Goal: Task Accomplishment & Management: Use online tool/utility

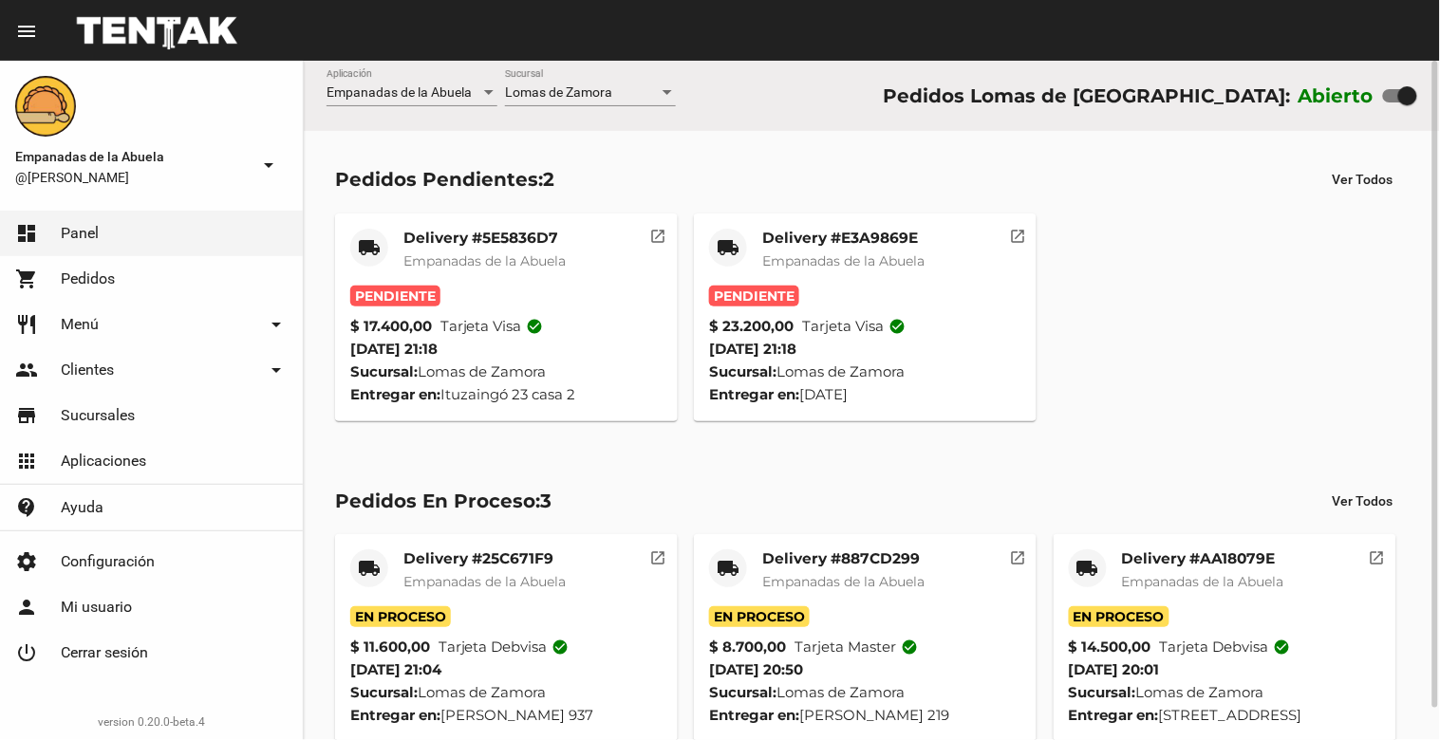
click at [835, 254] on span "Empanadas de la Abuela" at bounding box center [843, 260] width 162 height 17
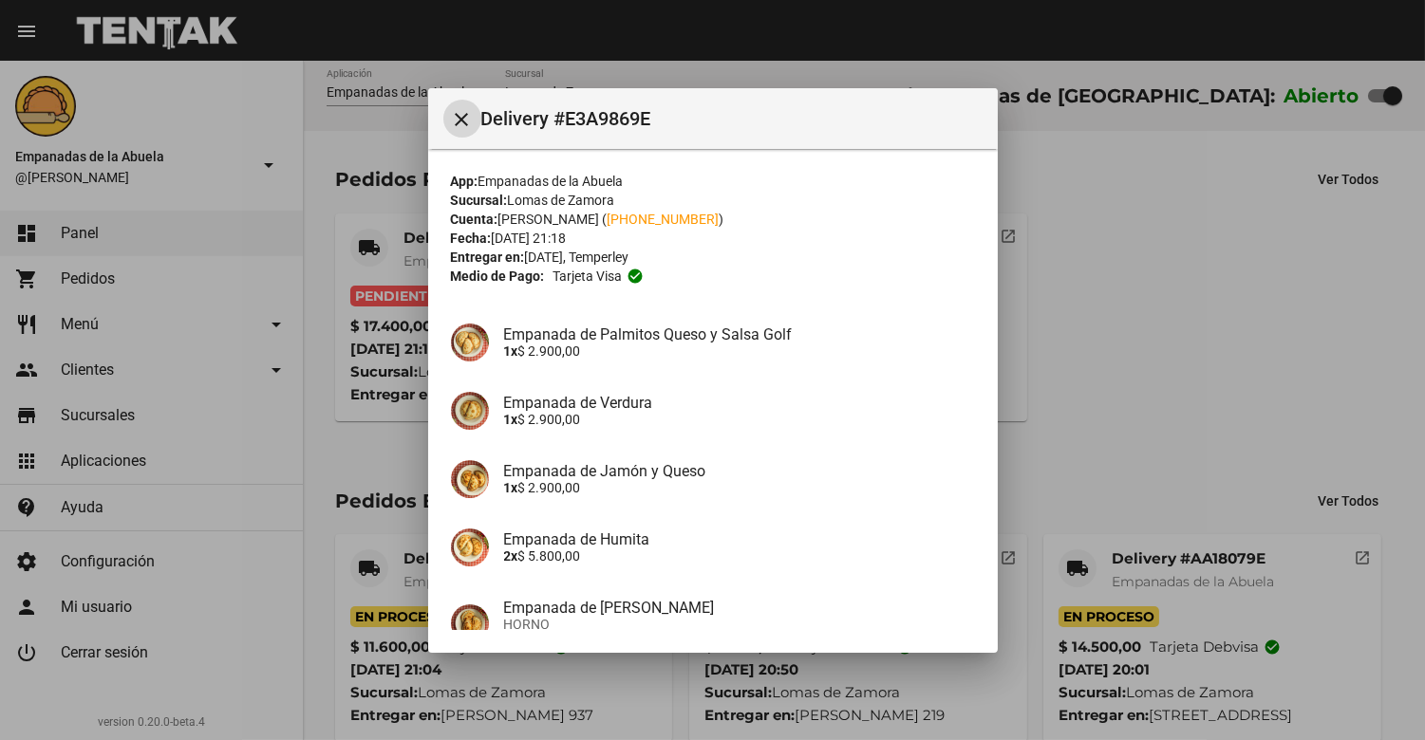
scroll to position [184, 0]
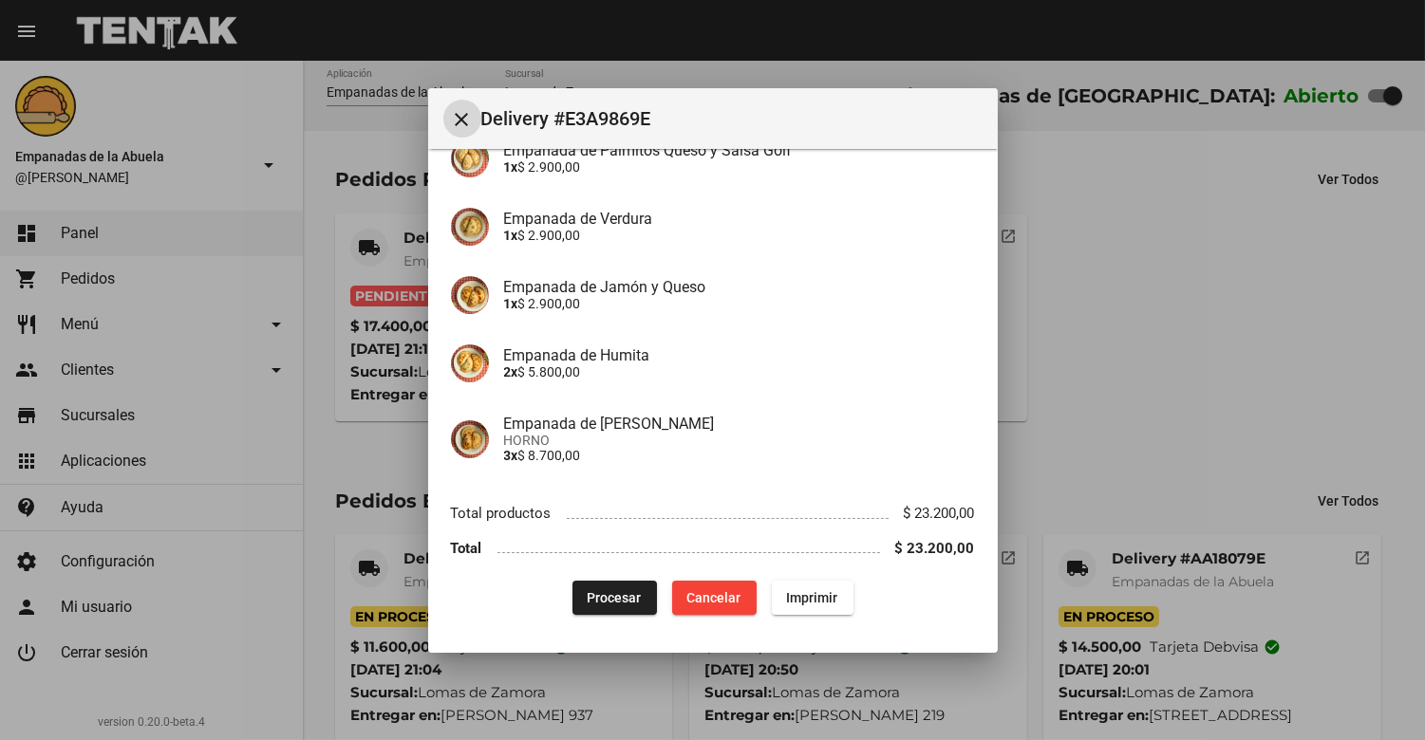
click at [596, 590] on span "Procesar" at bounding box center [615, 597] width 54 height 15
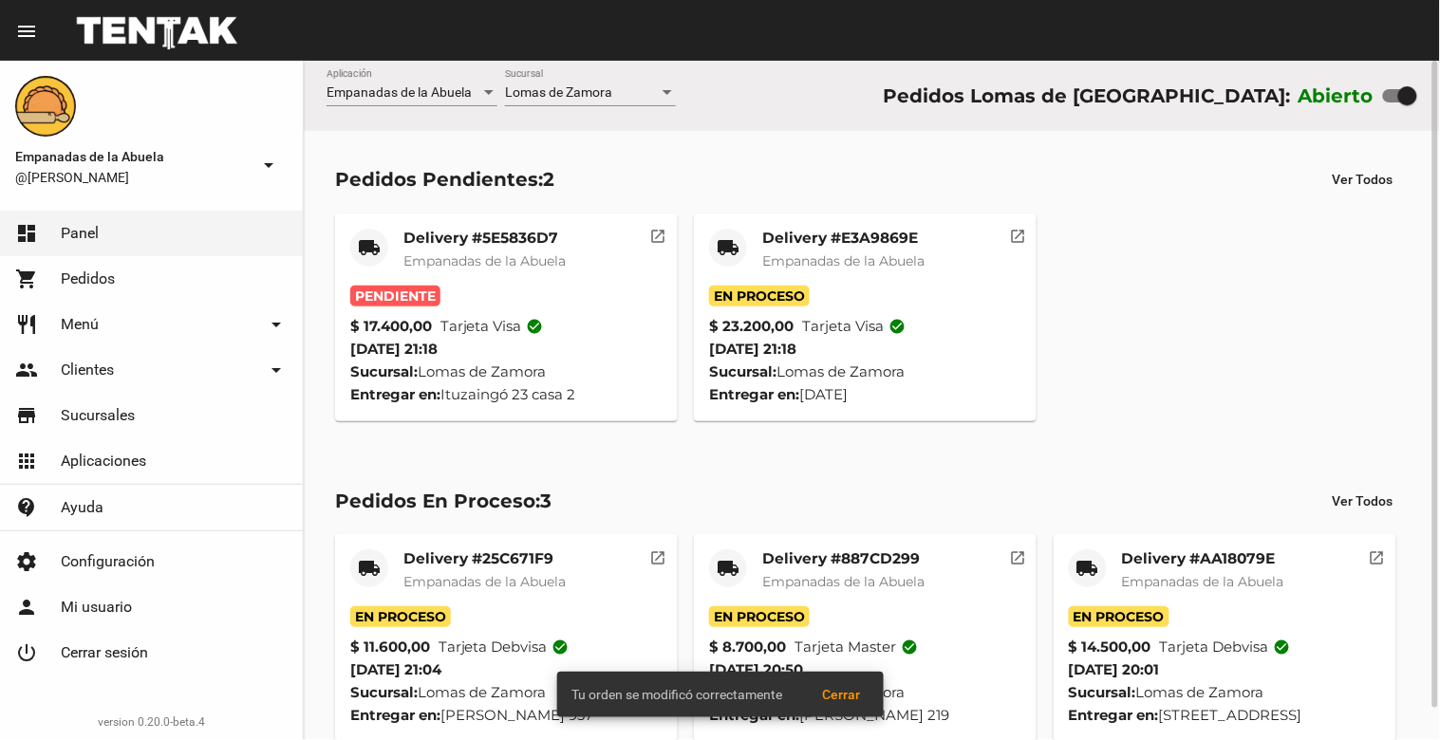
click at [839, 248] on div "Delivery #E3A9869E Empanadas de la Abuela" at bounding box center [843, 257] width 162 height 57
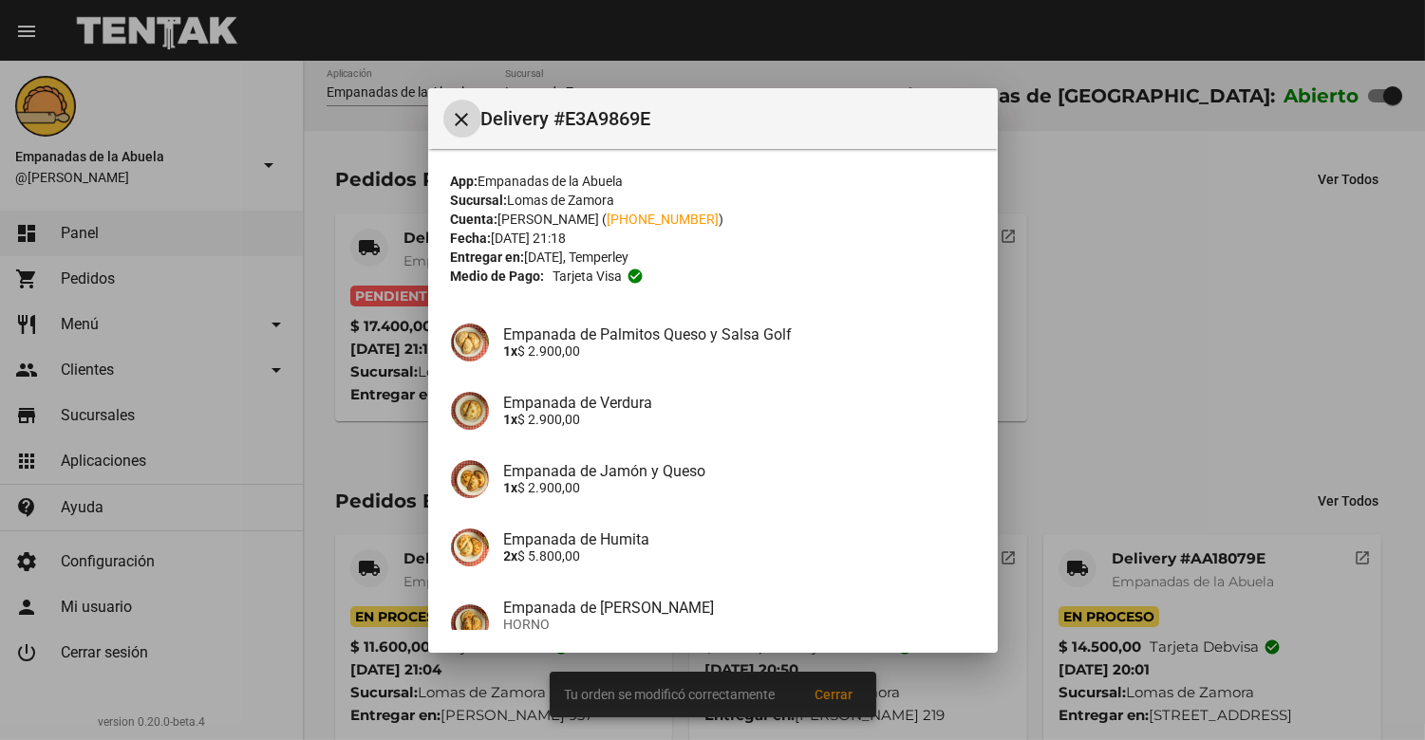
scroll to position [184, 0]
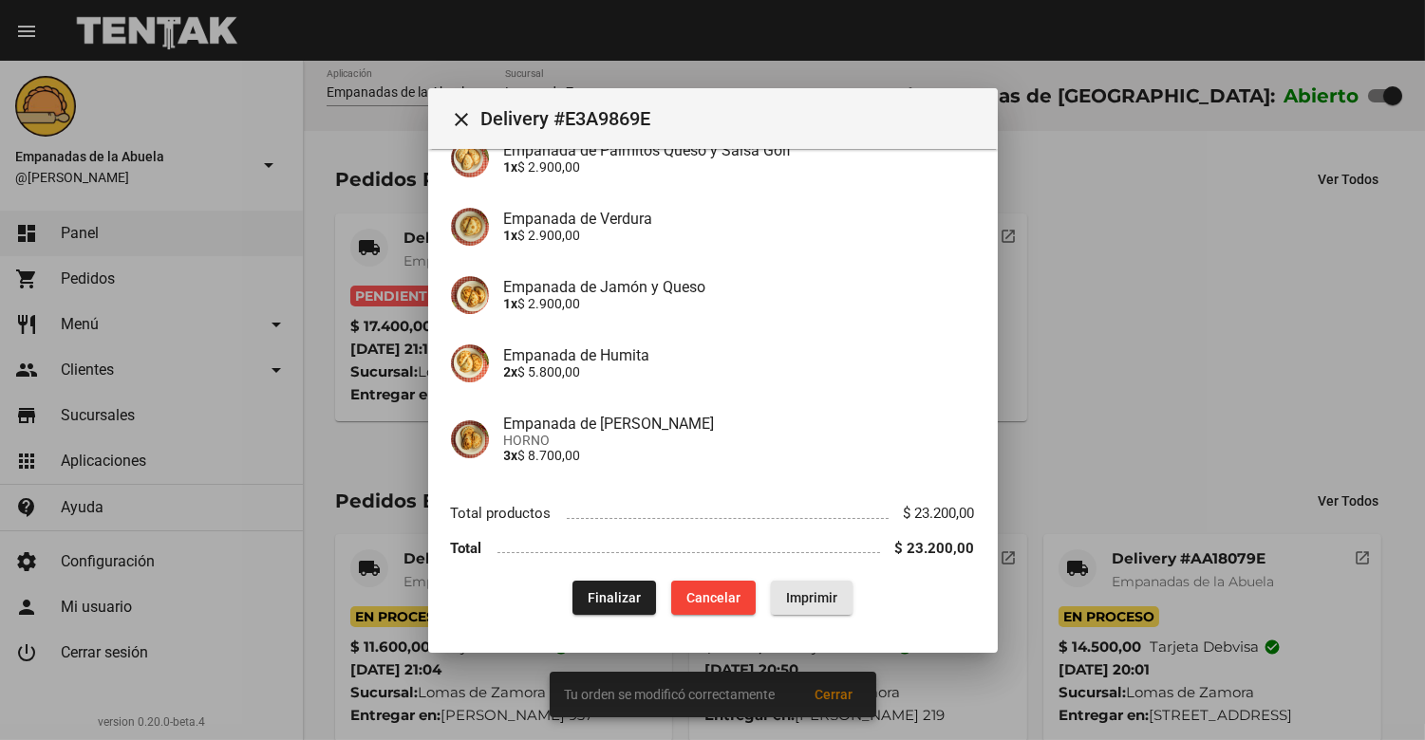
click at [827, 598] on span "Imprimir" at bounding box center [811, 597] width 51 height 15
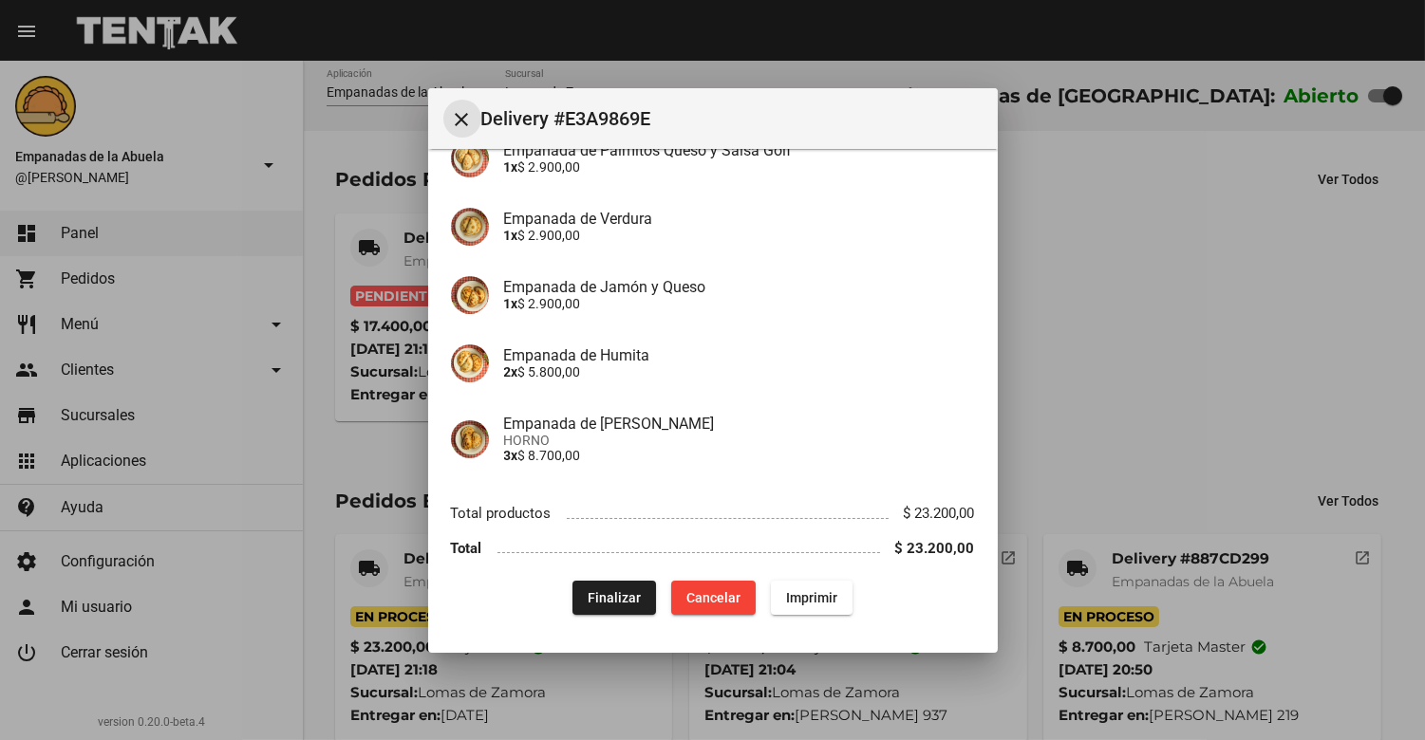
click at [468, 124] on mat-icon "close" at bounding box center [462, 119] width 23 height 23
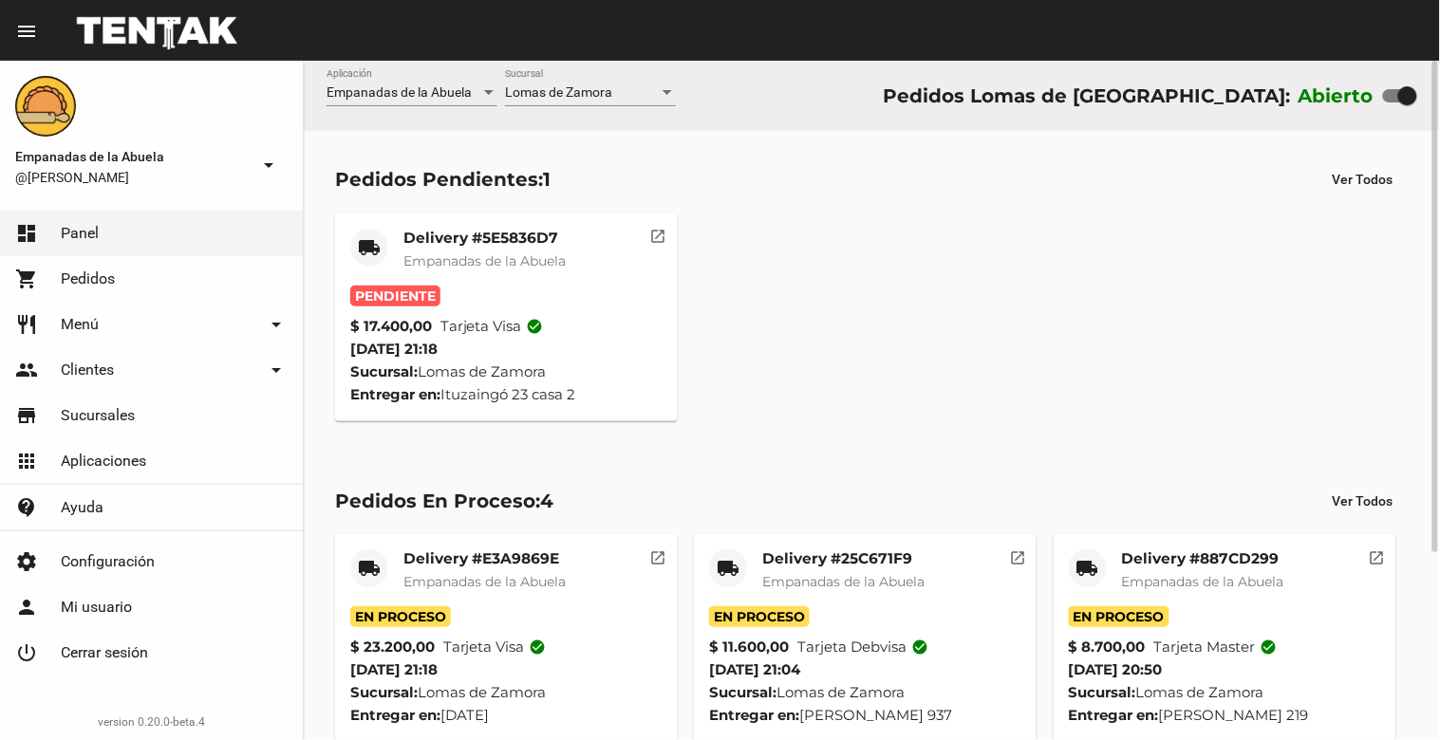
click at [492, 256] on span "Empanadas de la Abuela" at bounding box center [484, 260] width 162 height 17
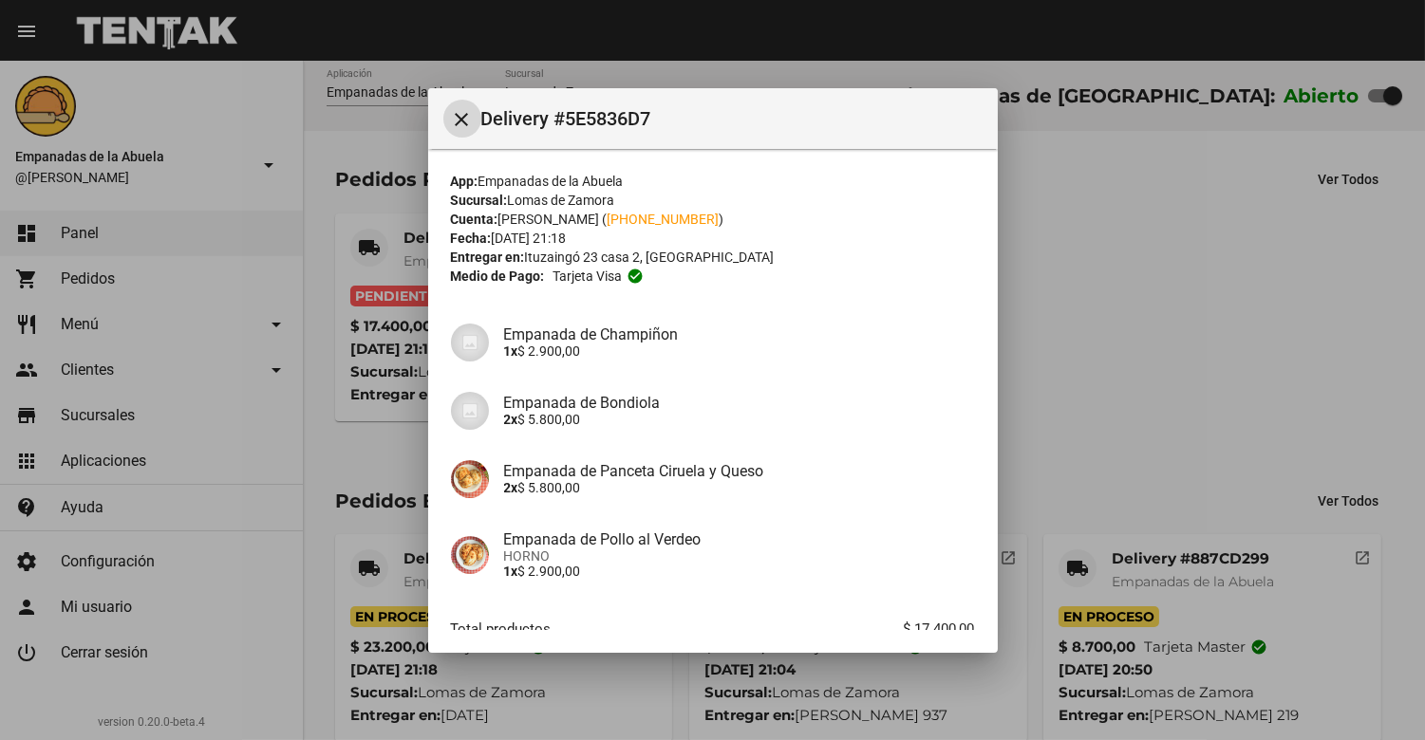
scroll to position [116, 0]
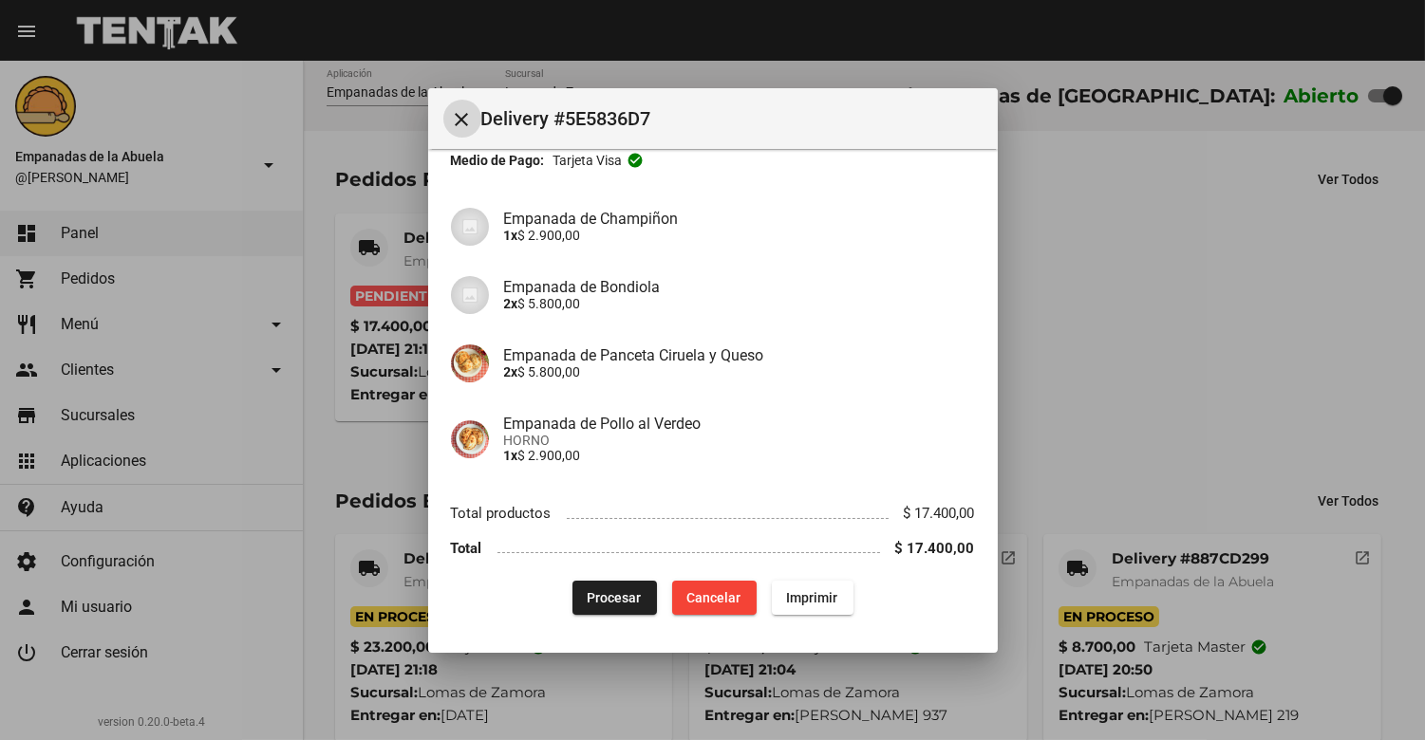
click at [601, 590] on span "Procesar" at bounding box center [615, 597] width 54 height 15
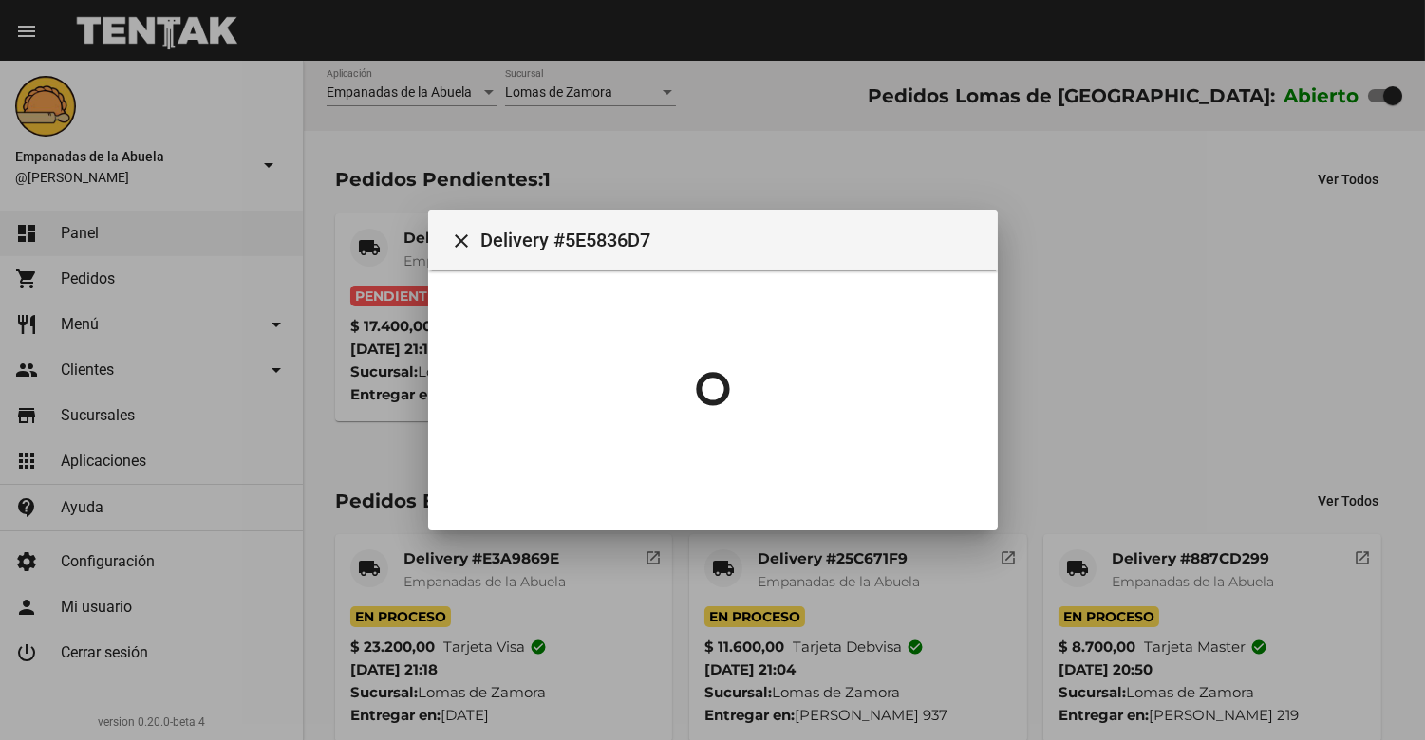
scroll to position [0, 0]
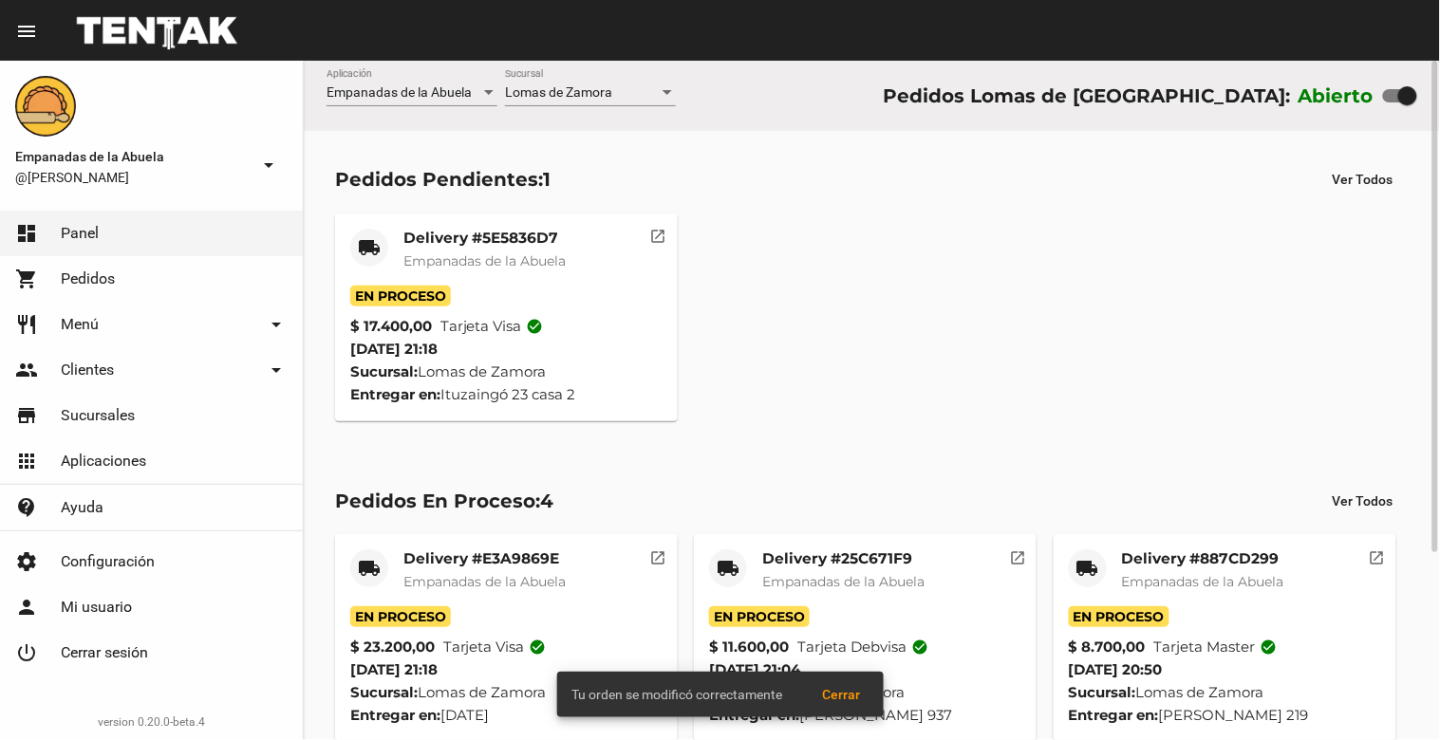
click at [450, 259] on span "Empanadas de la Abuela" at bounding box center [484, 260] width 162 height 17
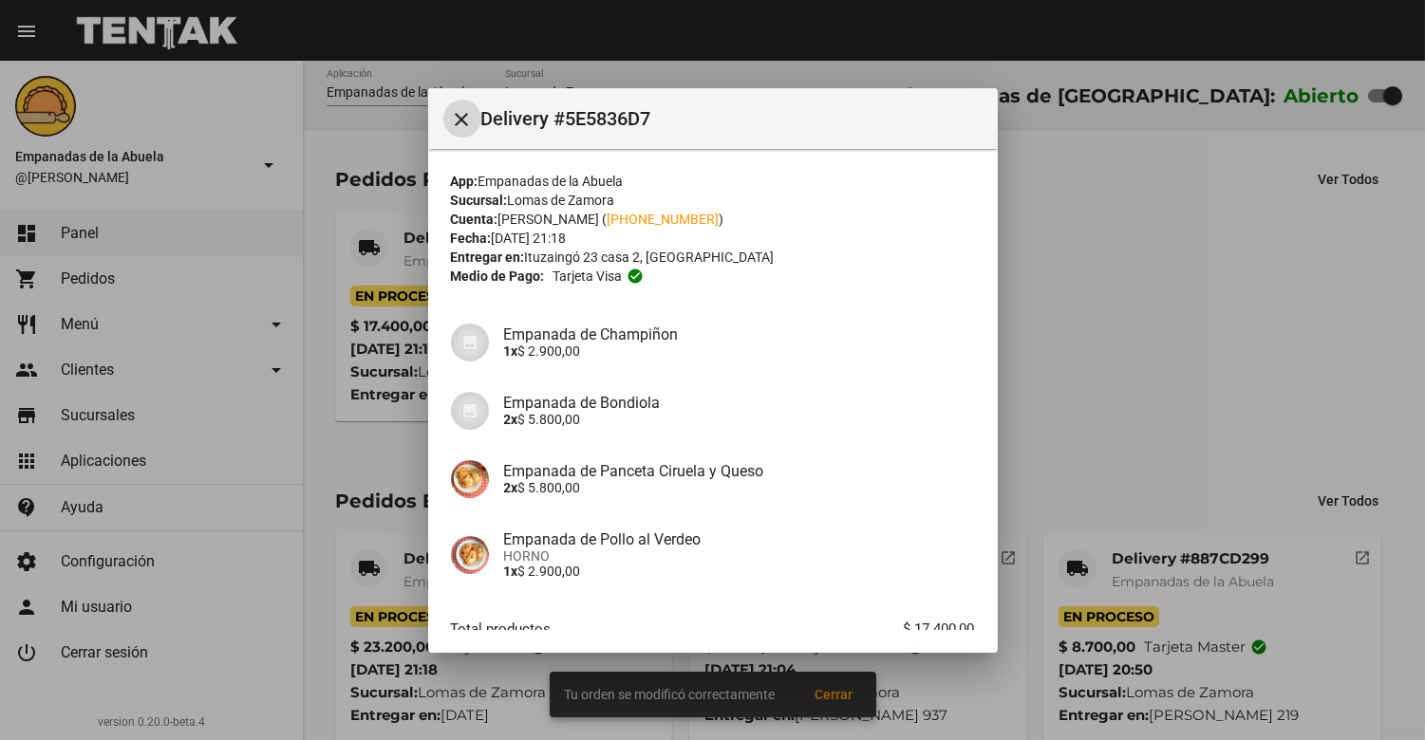
scroll to position [116, 0]
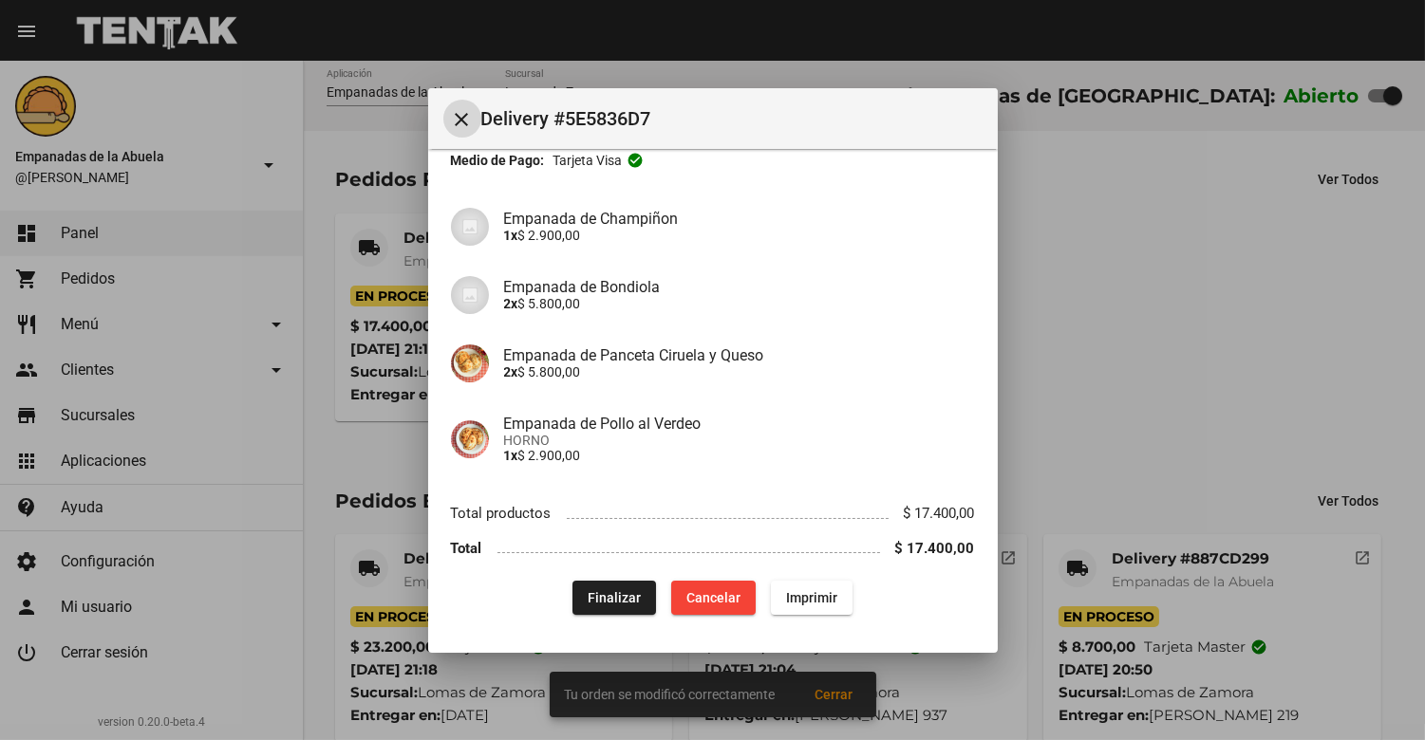
click at [820, 599] on span "Imprimir" at bounding box center [811, 597] width 51 height 15
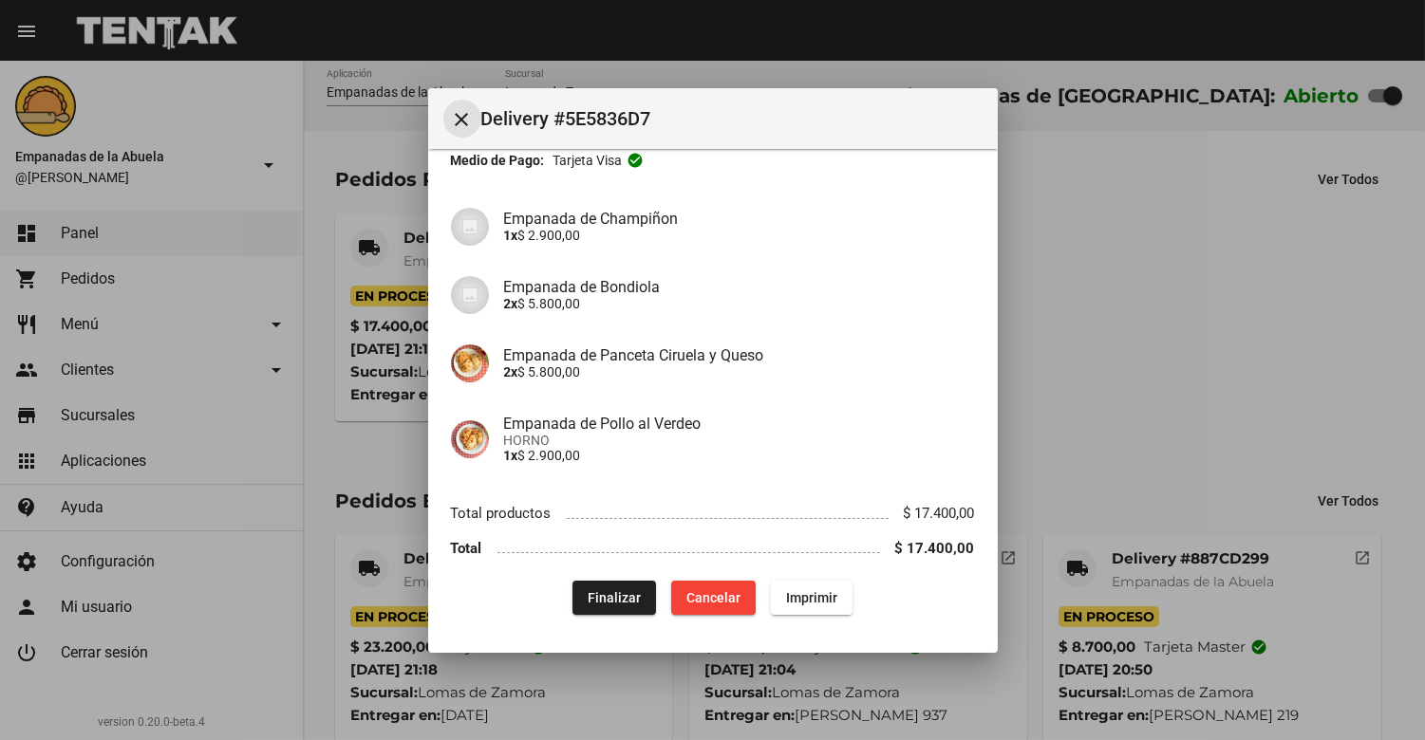
click at [461, 116] on mat-icon "close" at bounding box center [462, 119] width 23 height 23
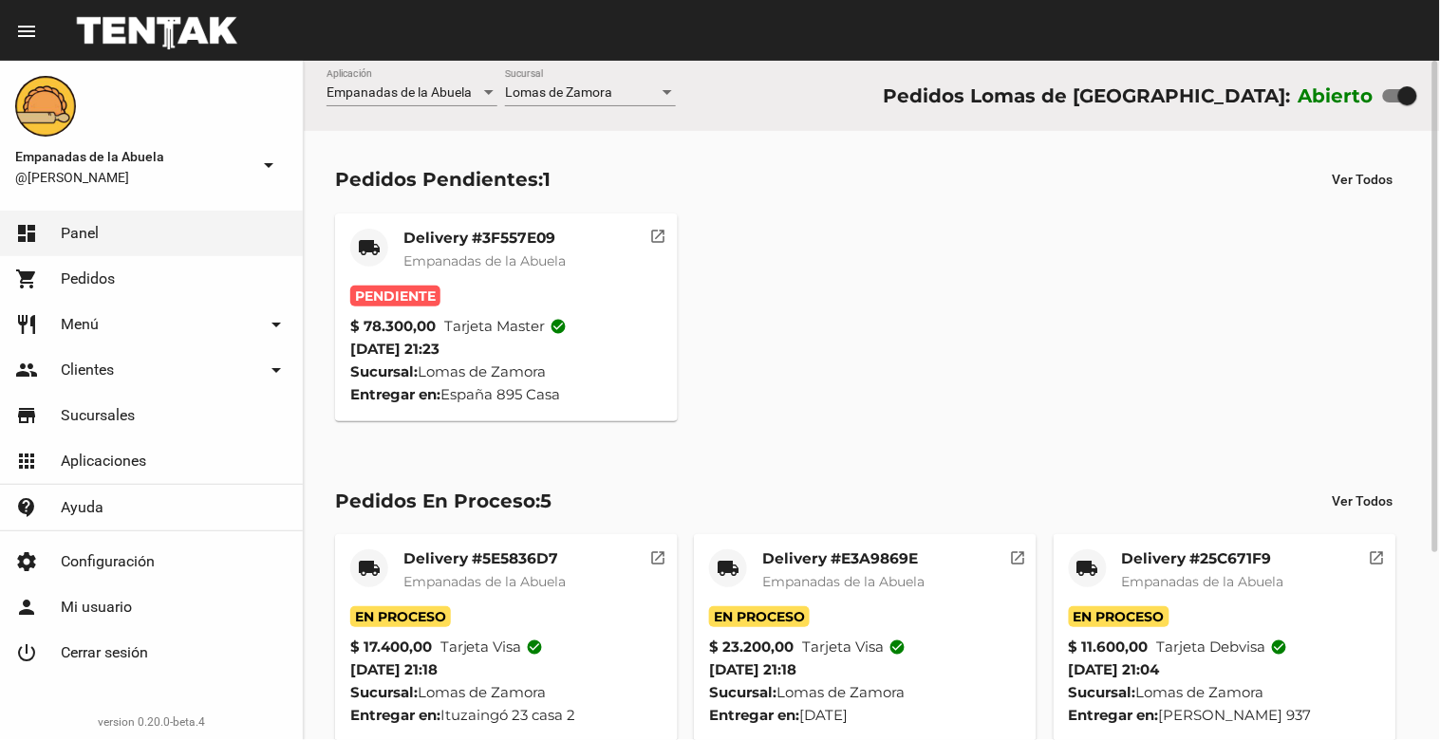
click at [470, 270] on mat-card-subtitle "Empanadas de la Abuela" at bounding box center [484, 261] width 162 height 19
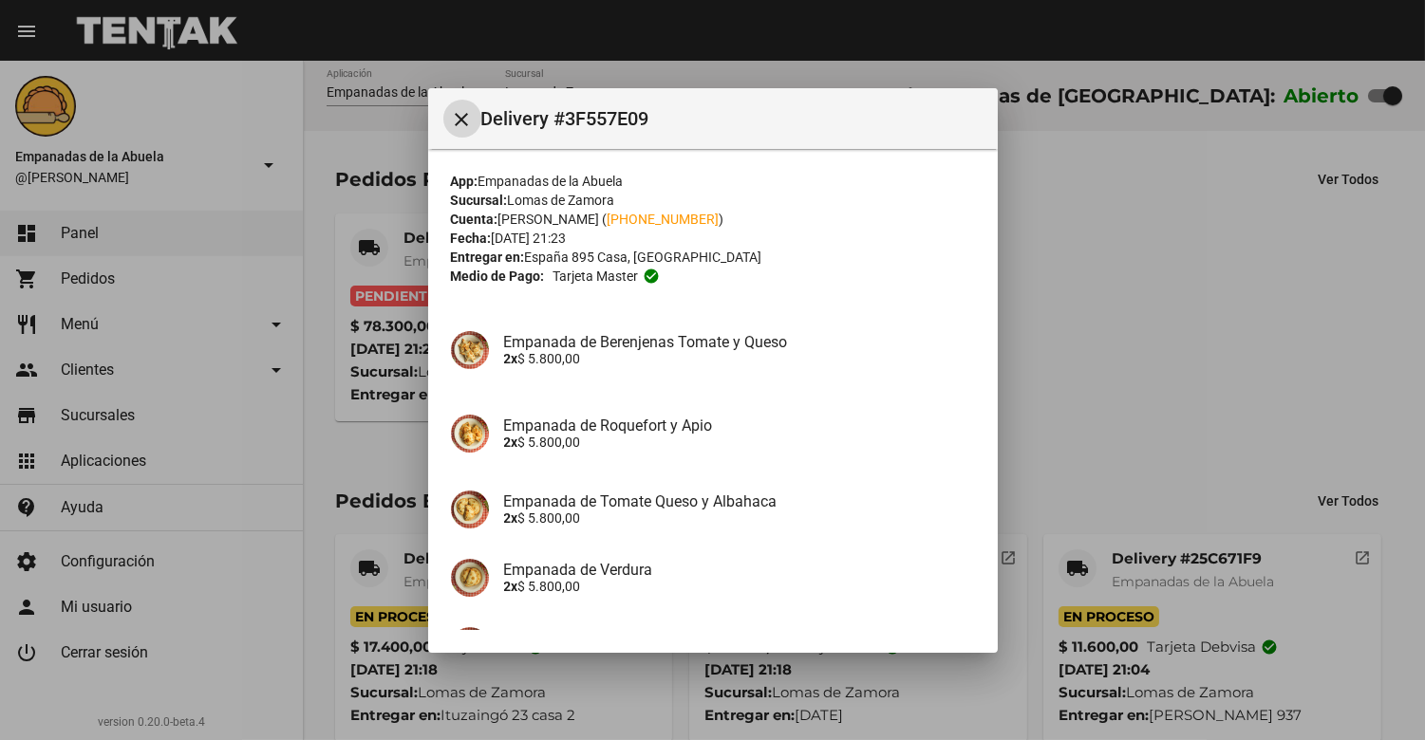
scroll to position [435, 0]
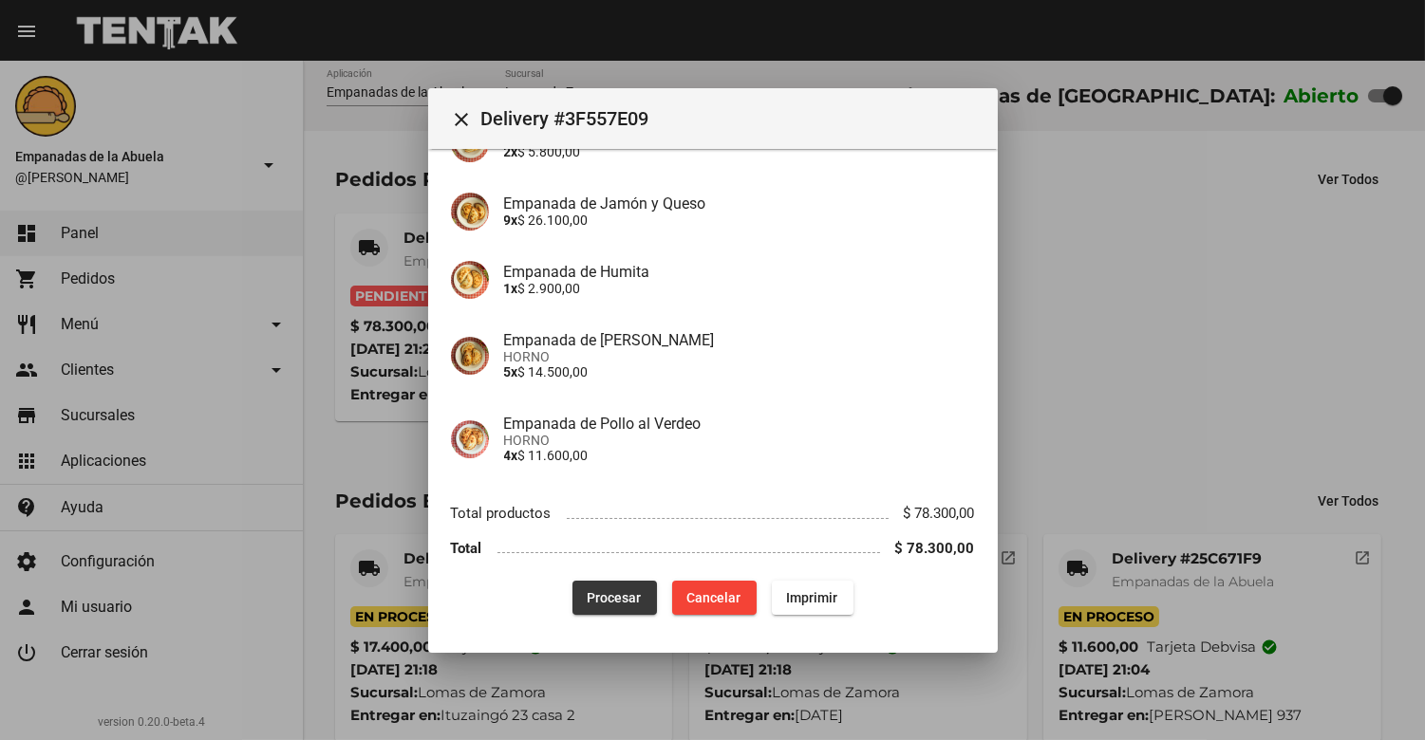
click at [590, 606] on button "Procesar" at bounding box center [614, 598] width 84 height 34
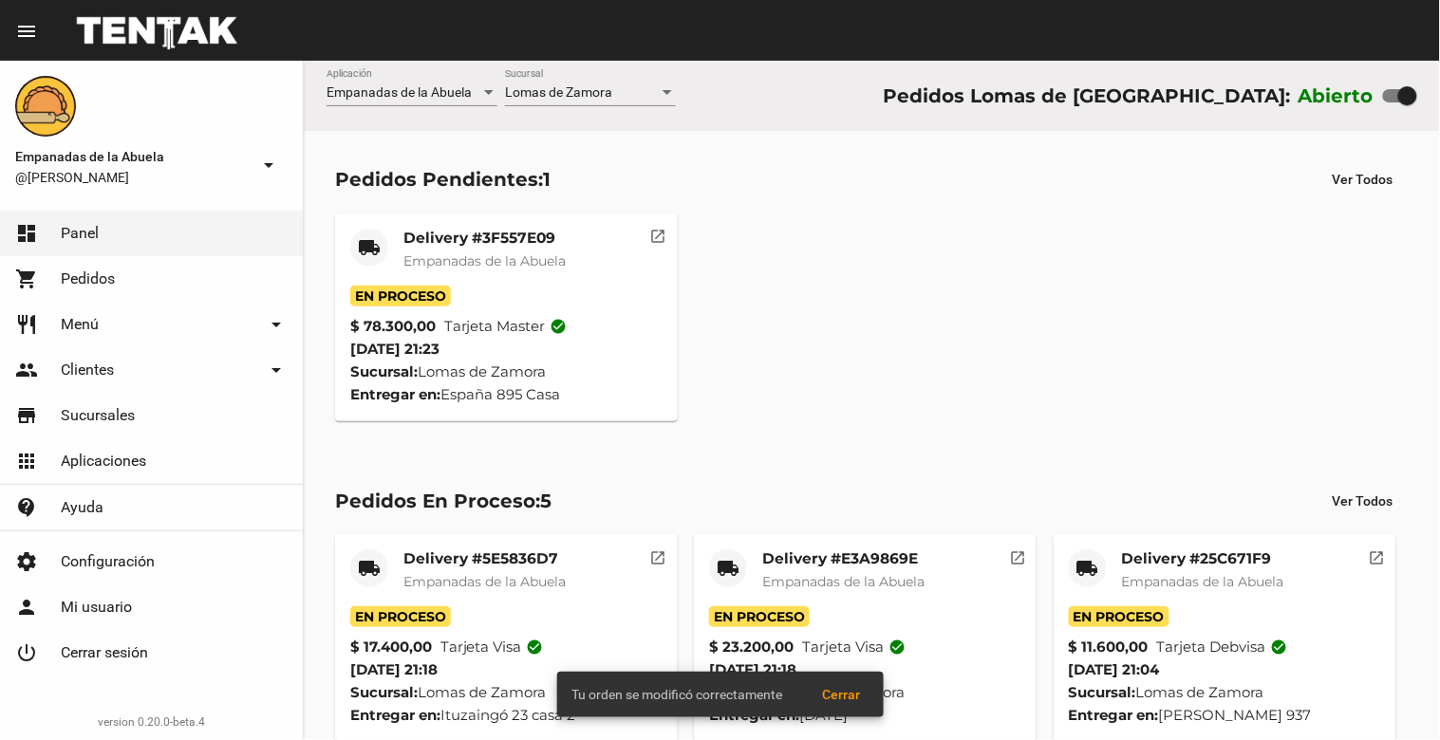
click at [435, 233] on mat-card-title "Delivery #3F557E09" at bounding box center [484, 238] width 162 height 19
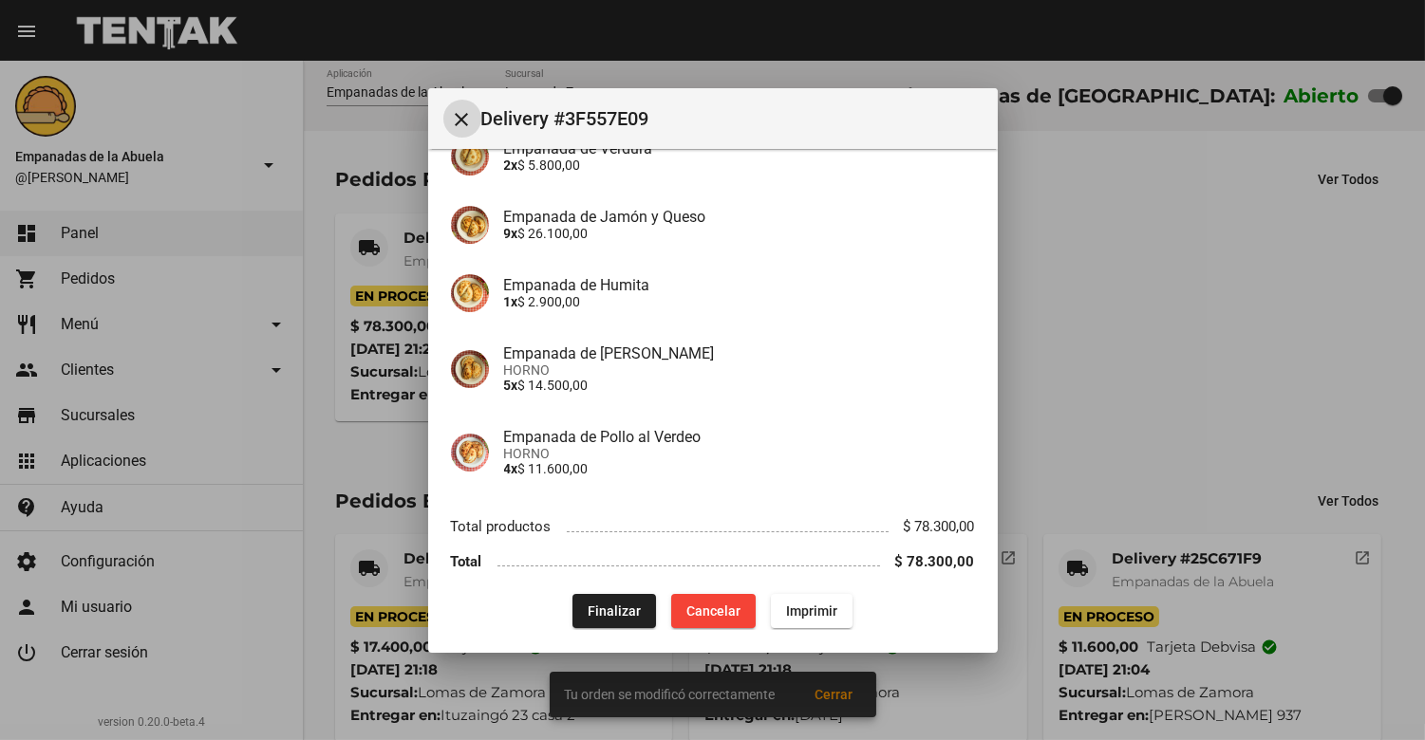
scroll to position [435, 0]
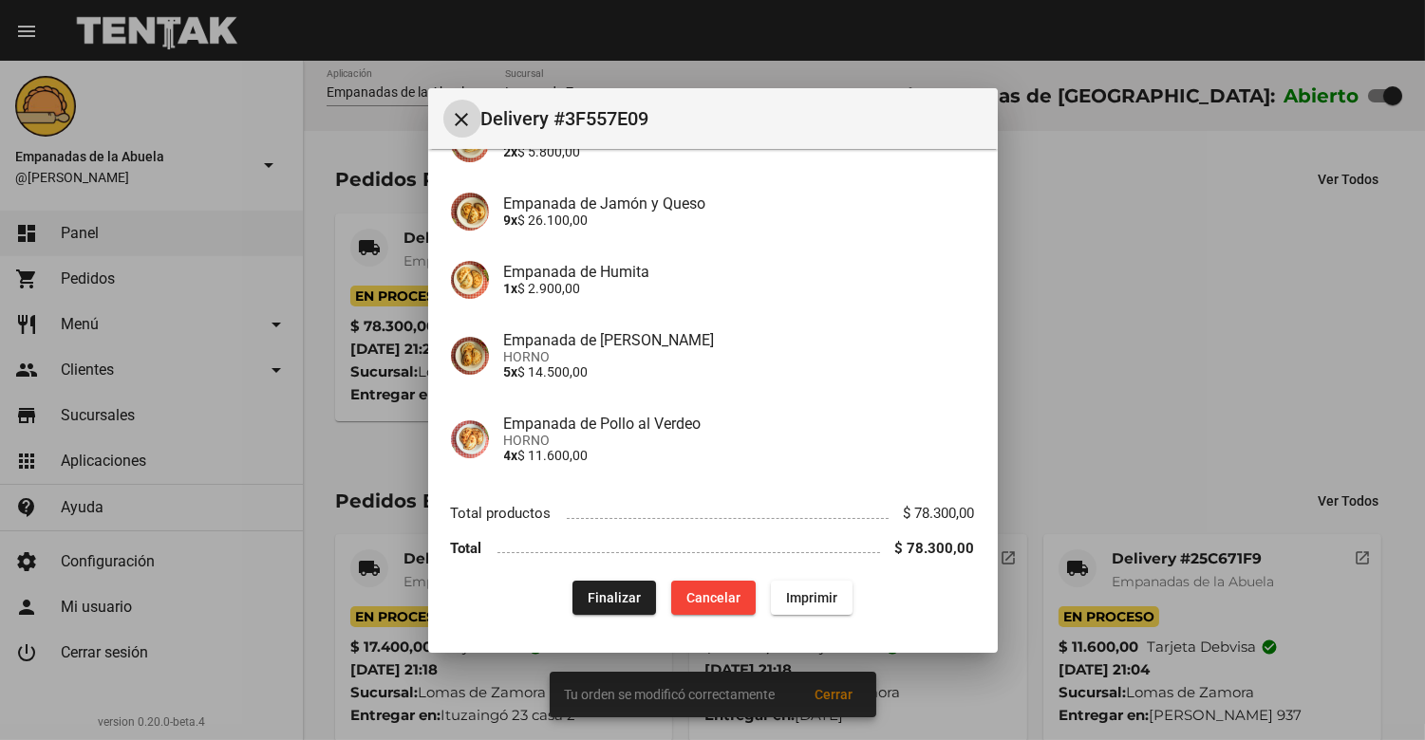
click at [819, 598] on span "Imprimir" at bounding box center [811, 597] width 51 height 15
click at [462, 109] on mat-icon "close" at bounding box center [462, 119] width 23 height 23
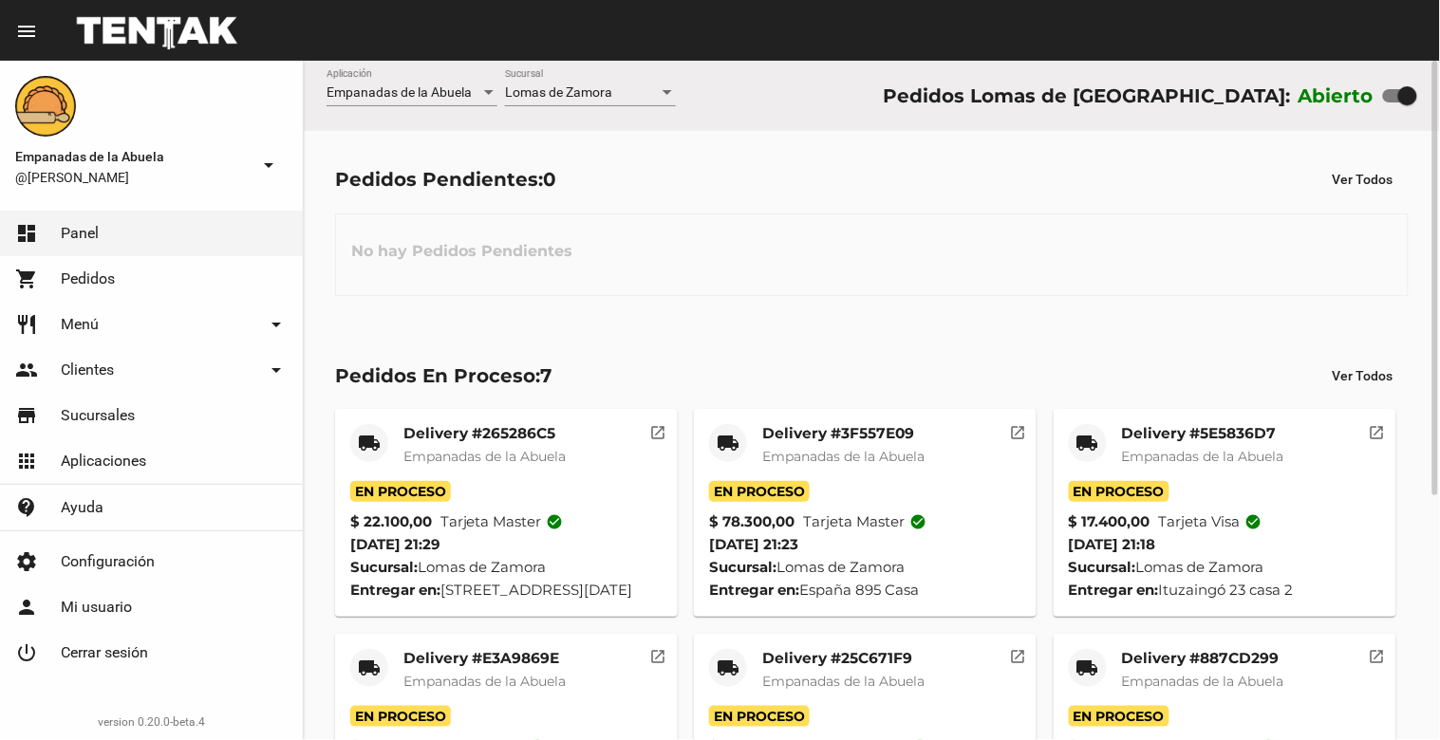
click at [553, 457] on span "Empanadas de la Abuela" at bounding box center [484, 456] width 162 height 17
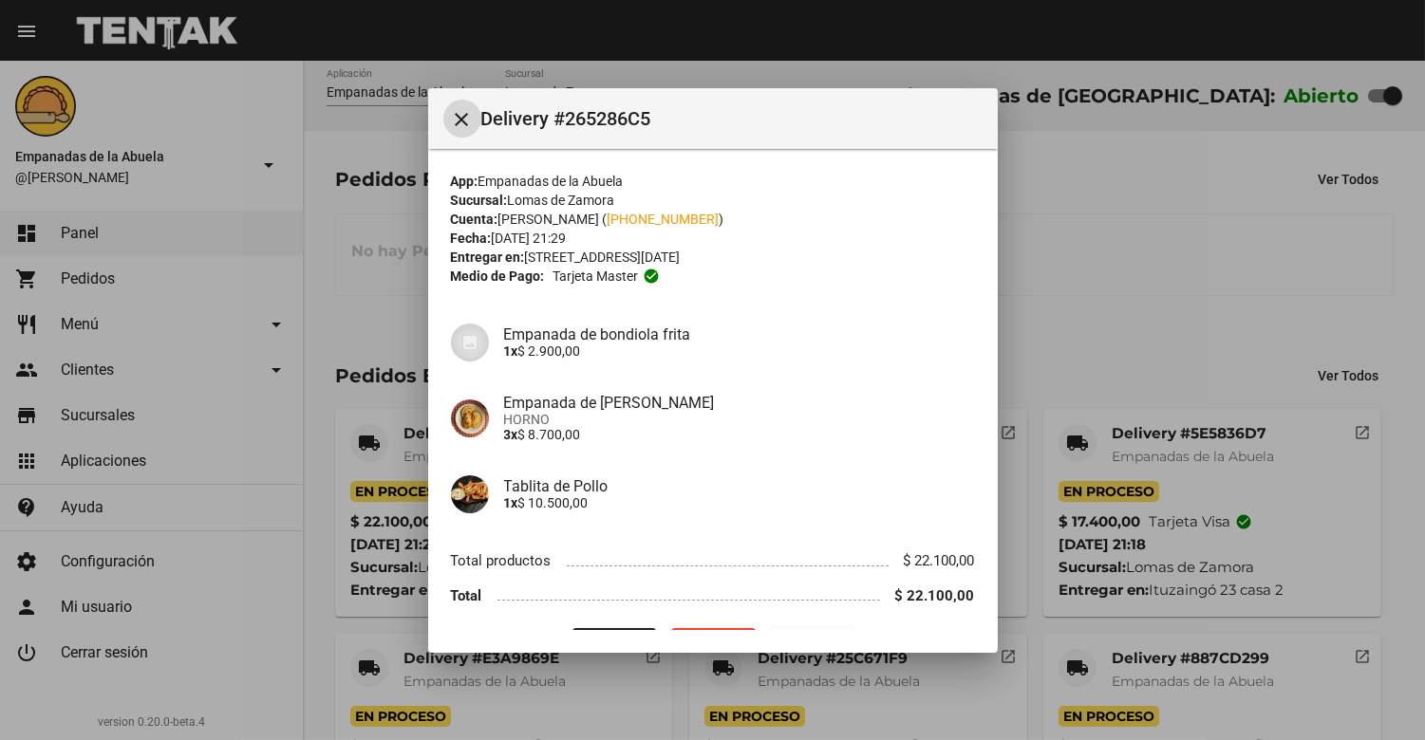
click at [1032, 440] on div at bounding box center [712, 370] width 1425 height 740
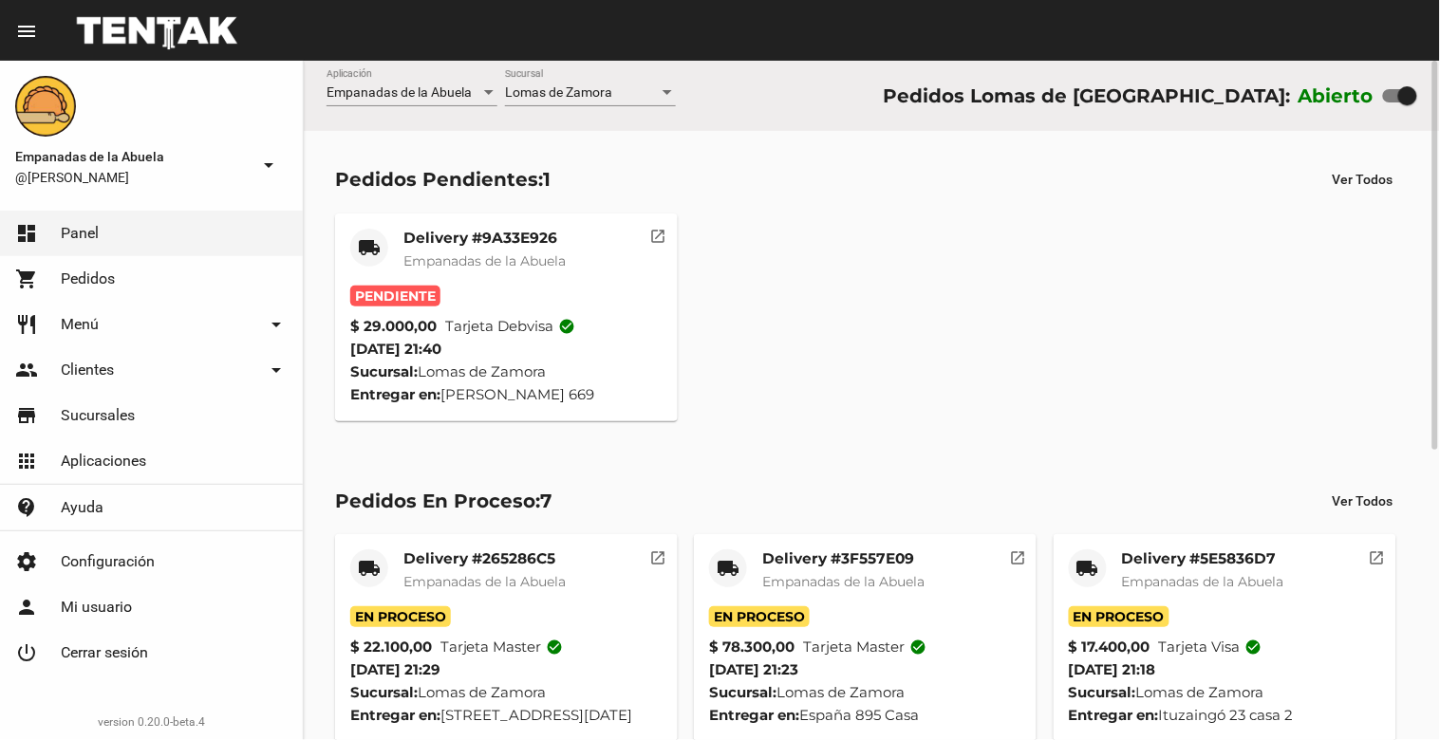
click at [484, 256] on span "Empanadas de la Abuela" at bounding box center [484, 260] width 162 height 17
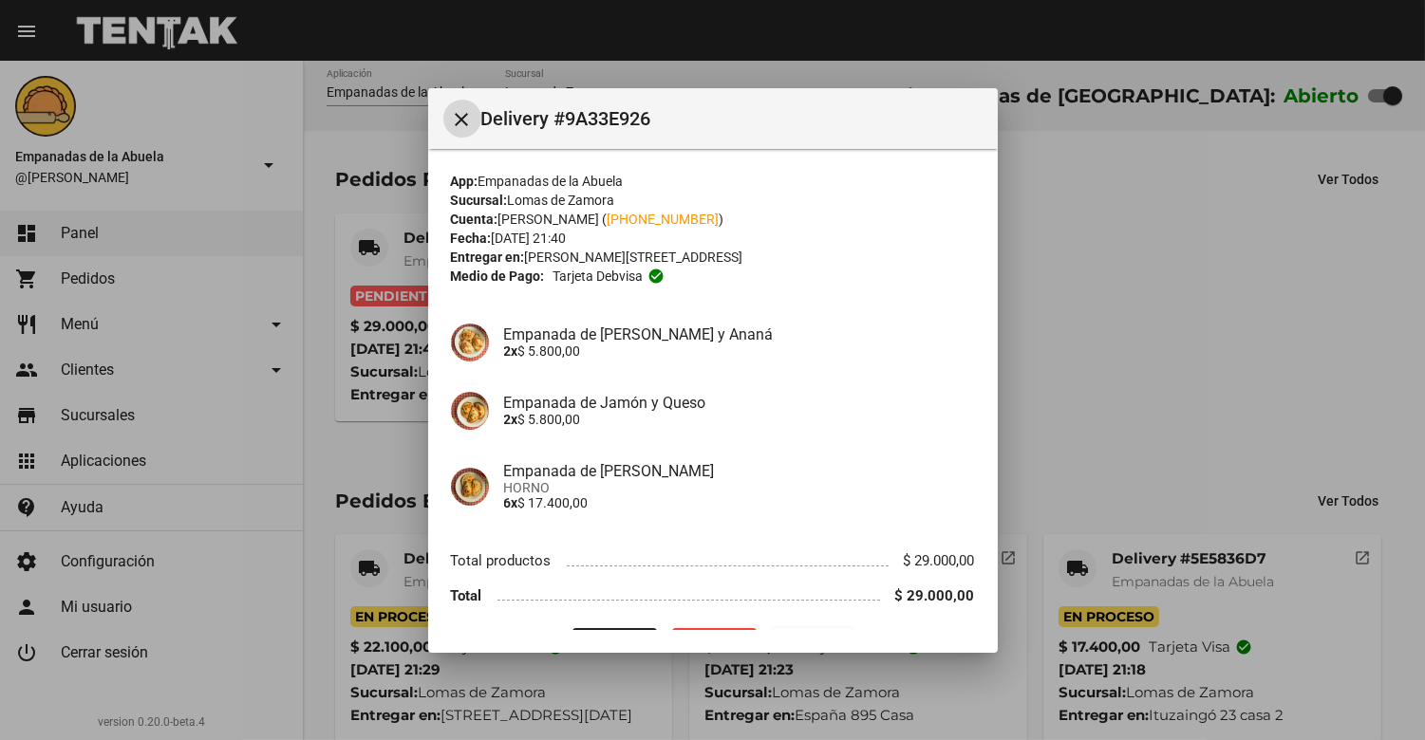
scroll to position [48, 0]
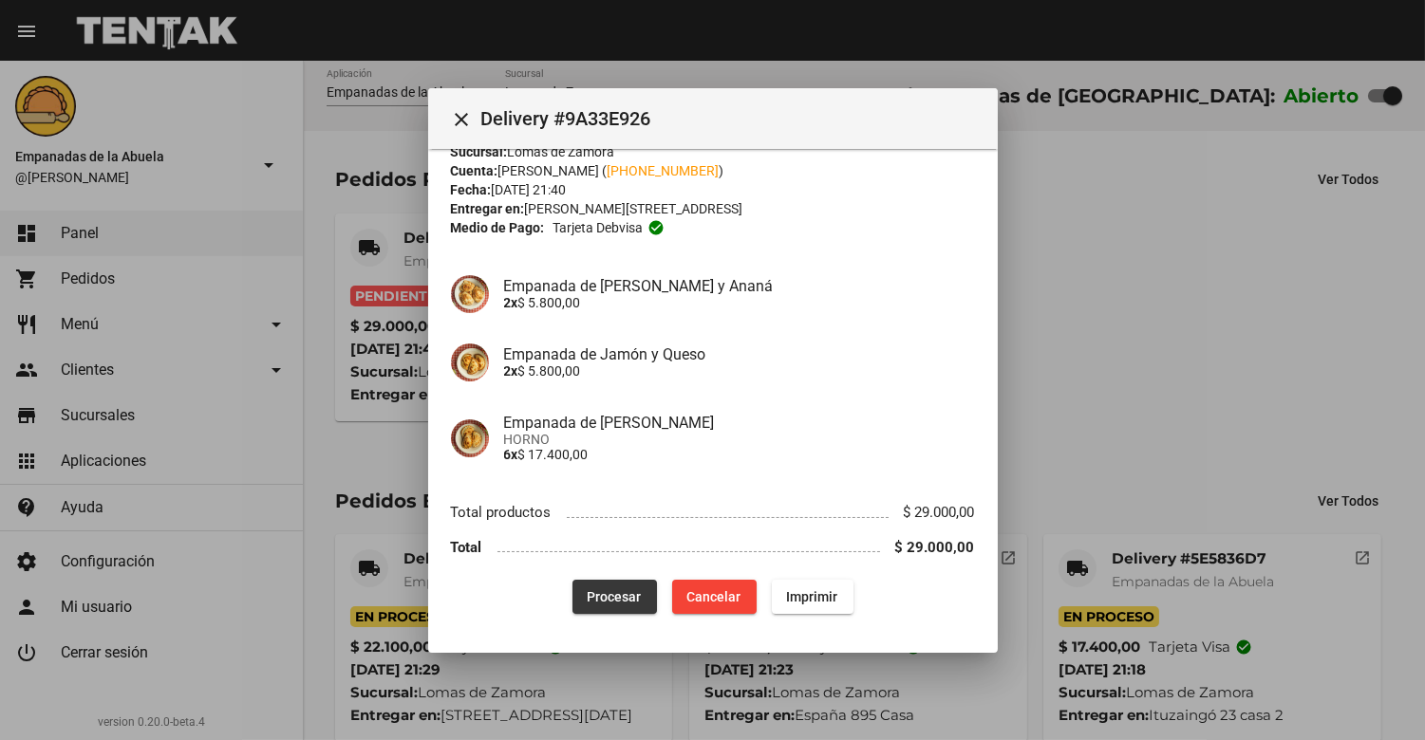
click at [602, 599] on span "Procesar" at bounding box center [615, 596] width 54 height 15
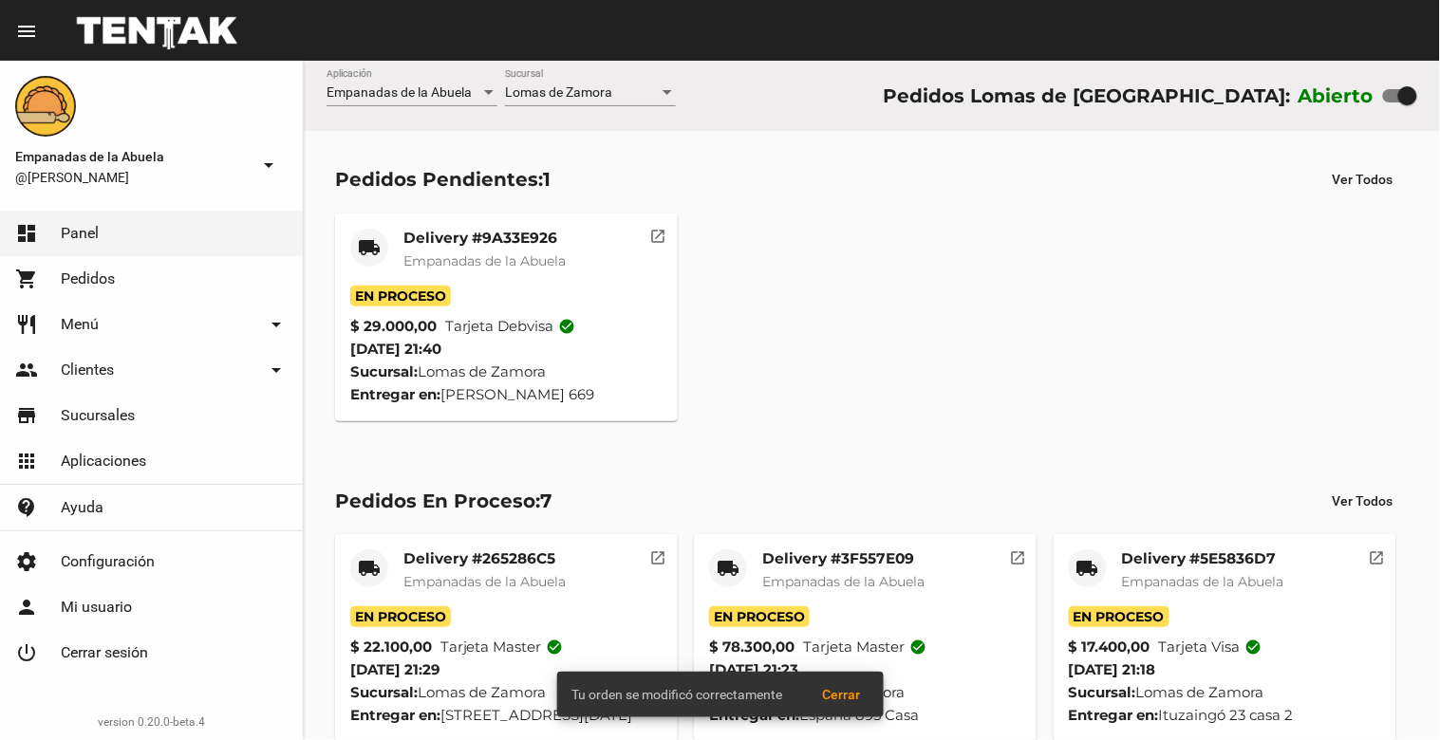
click at [440, 245] on mat-card-title "Delivery #9A33E926" at bounding box center [484, 238] width 162 height 19
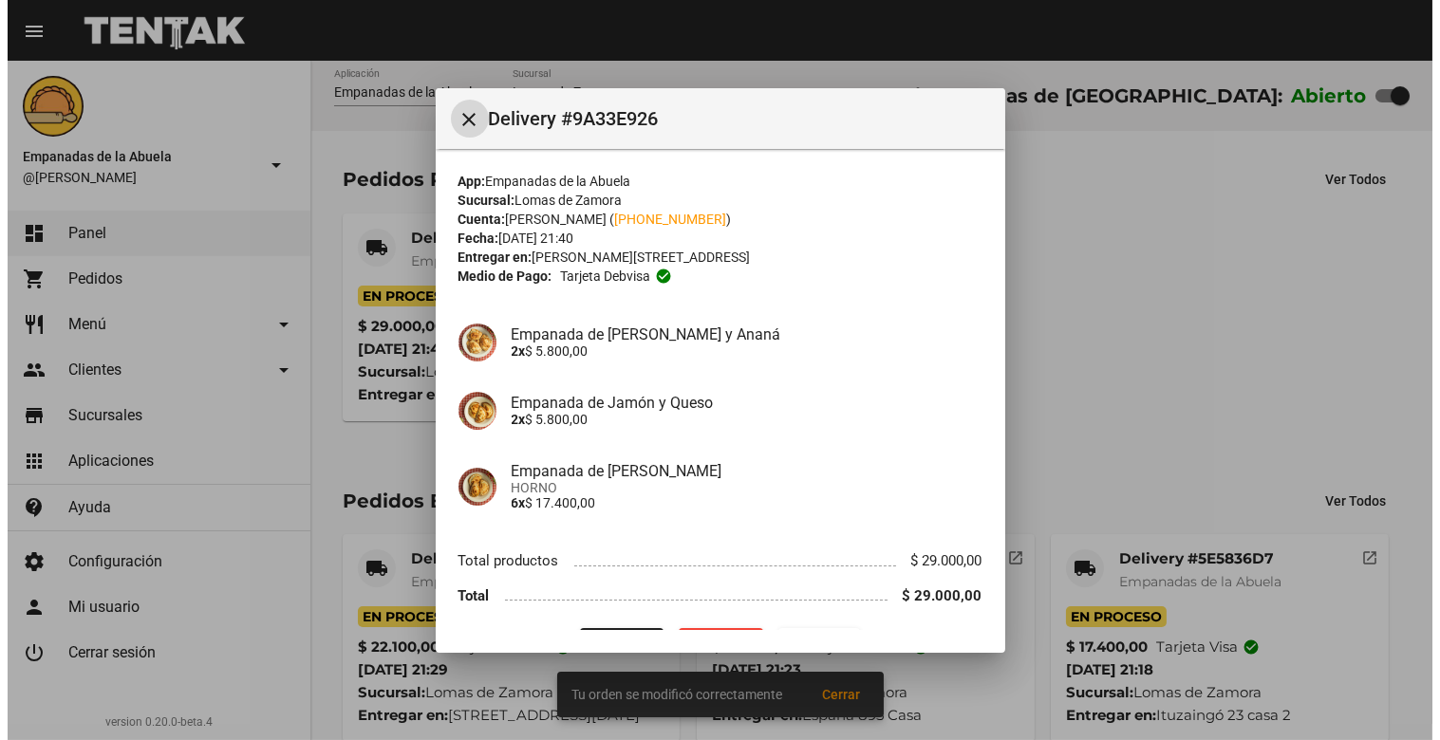
scroll to position [48, 0]
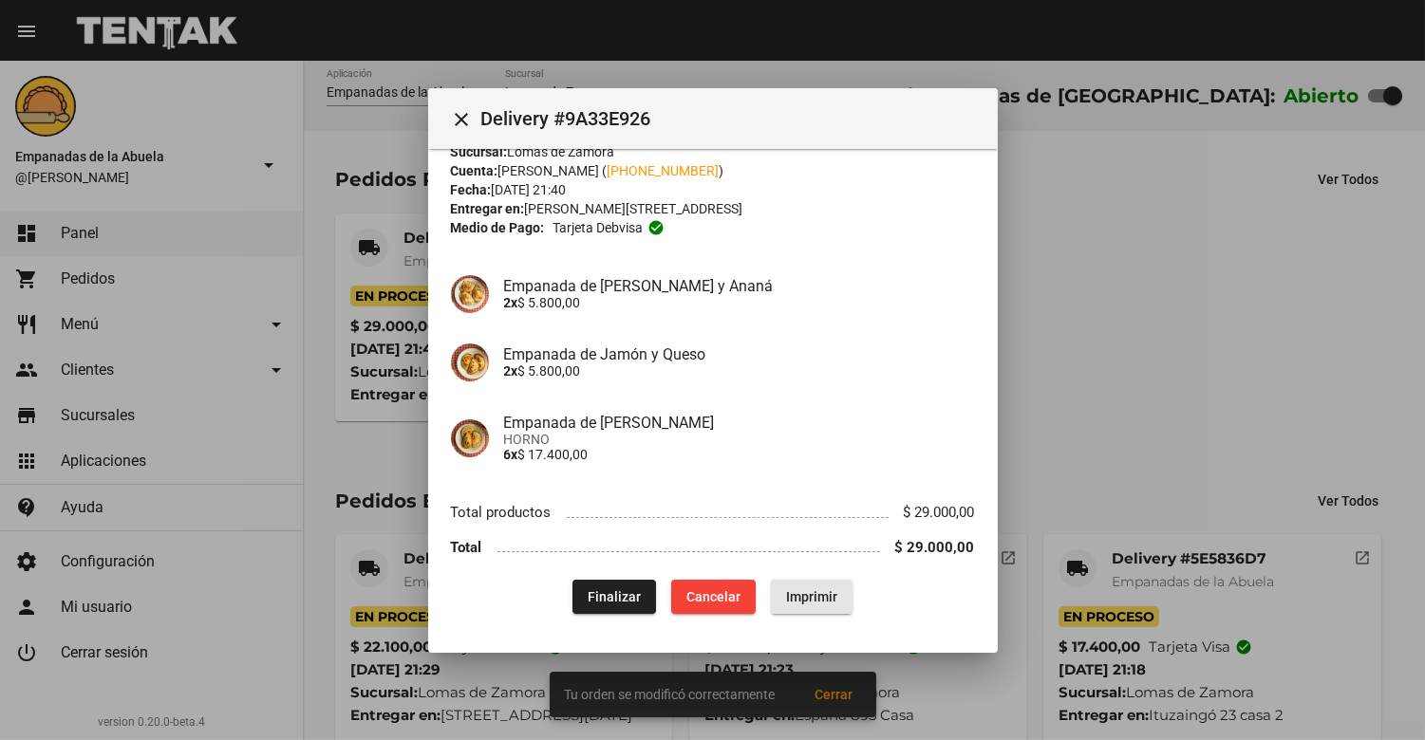
click at [804, 596] on span "Imprimir" at bounding box center [811, 596] width 51 height 15
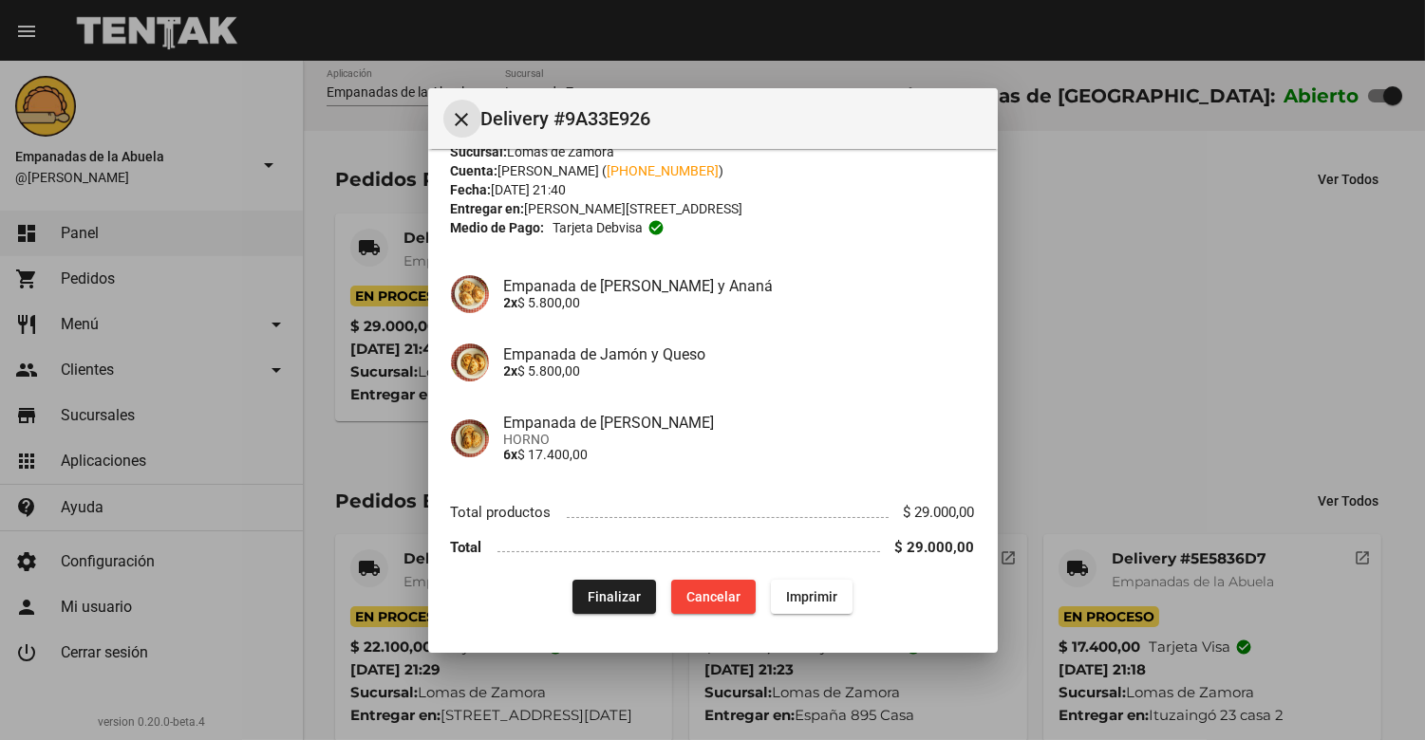
click at [468, 120] on mat-icon "close" at bounding box center [462, 119] width 23 height 23
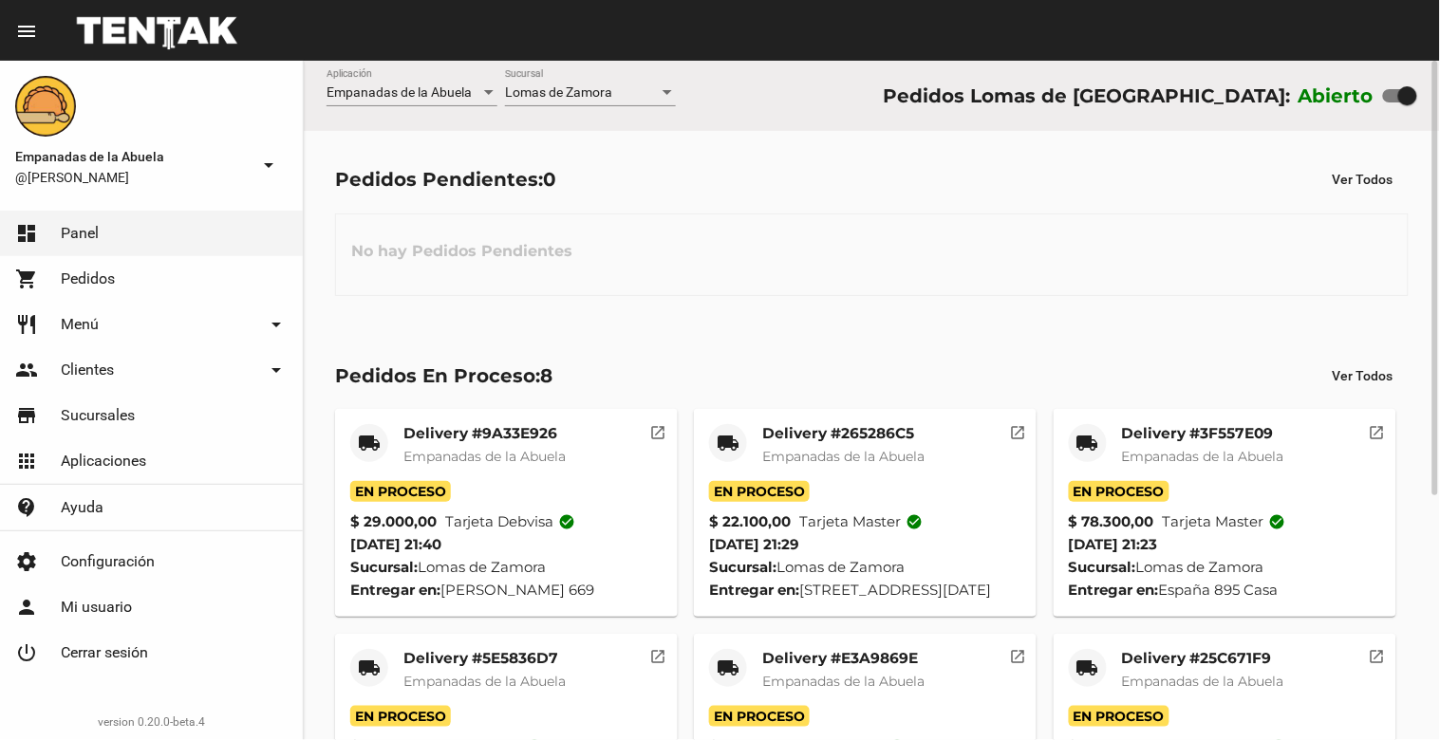
click at [1396, 105] on label at bounding box center [1400, 95] width 34 height 23
click at [1392, 103] on input "checkbox" at bounding box center [1391, 103] width 1 height 1
checkbox input "false"
